Goal: Information Seeking & Learning: Learn about a topic

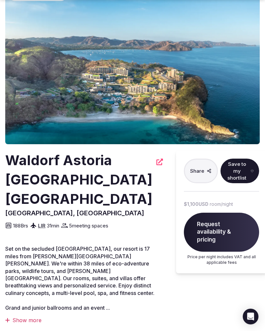
scroll to position [48, 0]
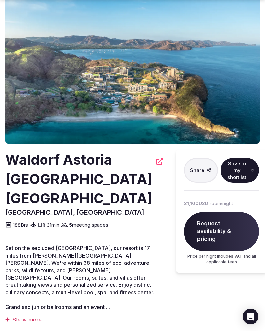
click at [226, 143] on img at bounding box center [132, 64] width 255 height 159
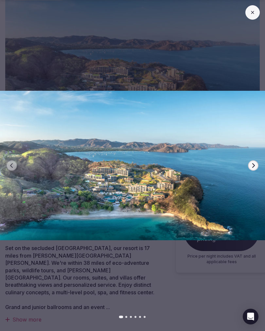
click at [253, 168] on icon "button" at bounding box center [253, 165] width 5 height 5
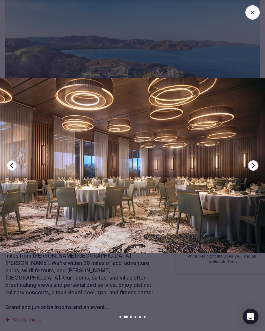
click at [250, 171] on button "Next slide" at bounding box center [253, 165] width 10 height 10
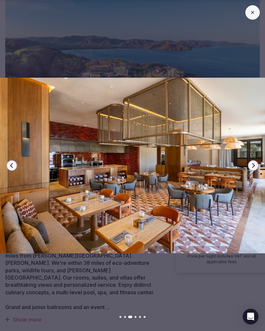
click at [253, 168] on icon "button" at bounding box center [253, 165] width 5 height 5
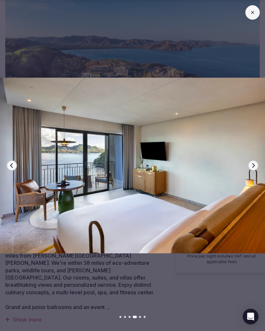
click at [252, 168] on icon "button" at bounding box center [253, 165] width 5 height 5
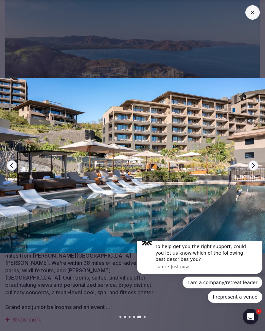
scroll to position [0, 0]
click at [253, 168] on icon "button" at bounding box center [254, 165] width 3 height 5
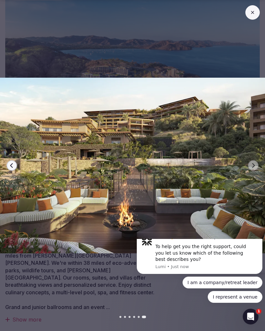
click at [257, 239] on button "Dismiss notification" at bounding box center [255, 236] width 5 height 5
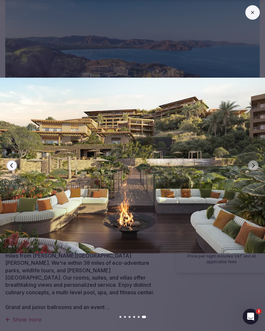
click at [261, 265] on img at bounding box center [132, 165] width 265 height 265
click at [248, 167] on img at bounding box center [132, 165] width 265 height 265
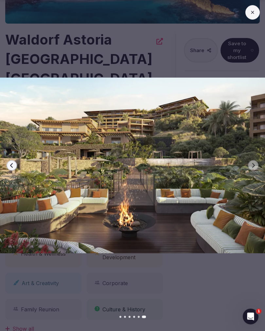
click at [250, 20] on div "Previous slide Next slide" at bounding box center [132, 165] width 265 height 331
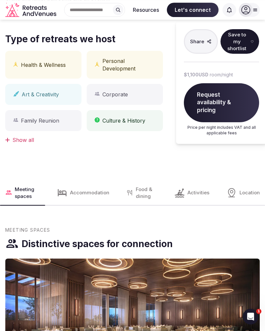
scroll to position [350, 0]
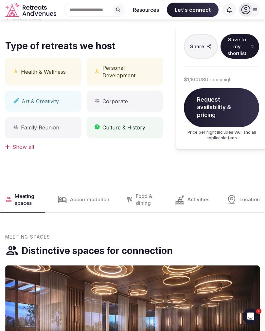
click at [187, 212] on div "Activities" at bounding box center [192, 199] width 46 height 24
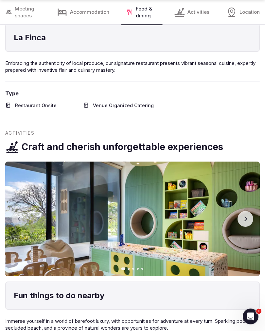
scroll to position [1408, 0]
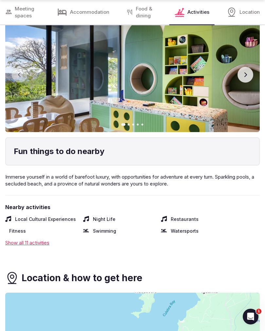
click at [39, 246] on div "Show all 11 activities" at bounding box center [132, 242] width 255 height 7
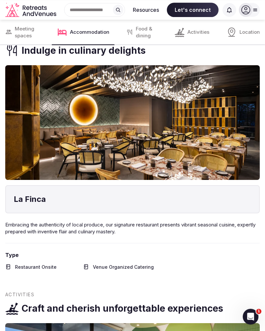
scroll to position [1101, 0]
